Goal: Check status: Check status

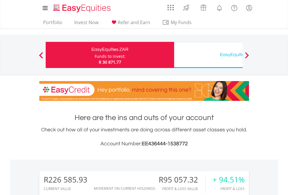
scroll to position [56, 91]
click at [94, 55] on div "Funds to invest:" at bounding box center [109, 56] width 31 height 6
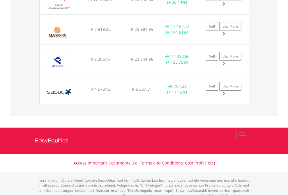
scroll to position [56, 91]
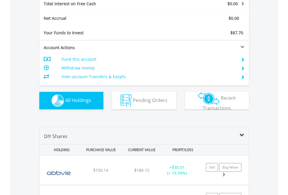
scroll to position [670, 0]
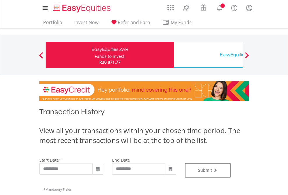
type input "**********"
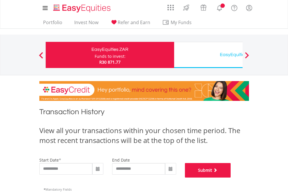
click at [231, 178] on button "Submit" at bounding box center [208, 170] width 46 height 15
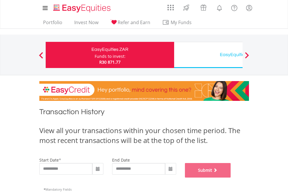
scroll to position [236, 0]
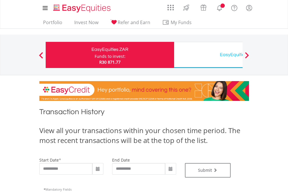
click at [208, 55] on div "EasyEquities USD" at bounding box center [237, 55] width 121 height 8
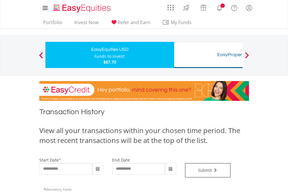
type input "**********"
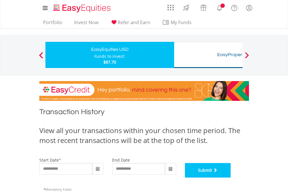
click at [231, 178] on button "Submit" at bounding box center [208, 170] width 46 height 15
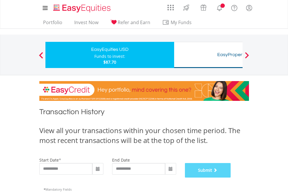
scroll to position [236, 0]
